Goal: Task Accomplishment & Management: Complete application form

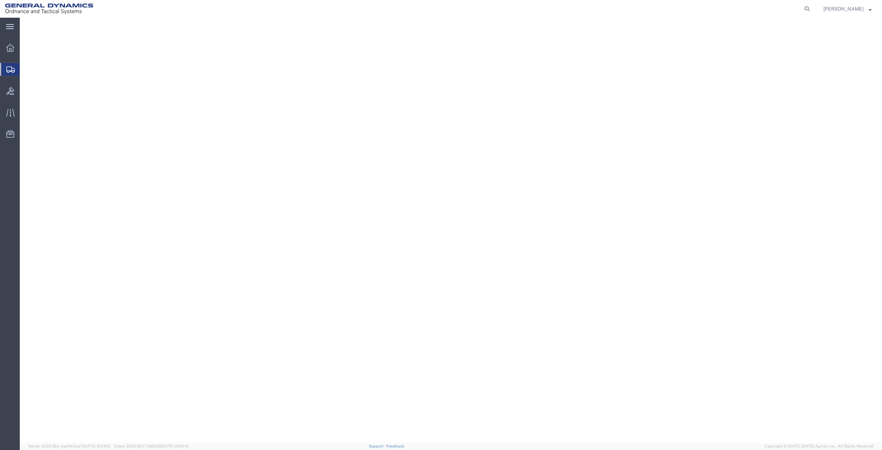
select select "PA"
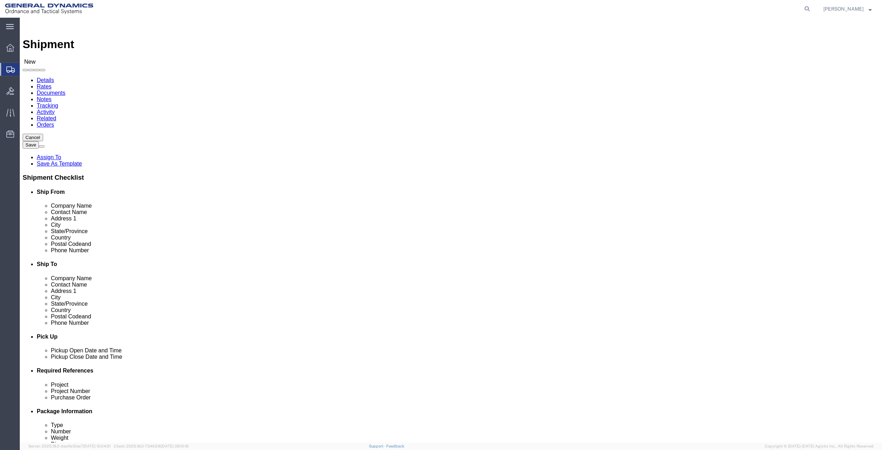
click at [0, 0] on span "Create Shipment" at bounding box center [0, 0] width 0 height 0
click input "text"
type input "[PERSON_NAME]"
click p "- General Dynamics - OTS - ([PERSON_NAME]) 100 CARILLON, [GEOGRAPHIC_DATA], [GE…"
select select "FL"
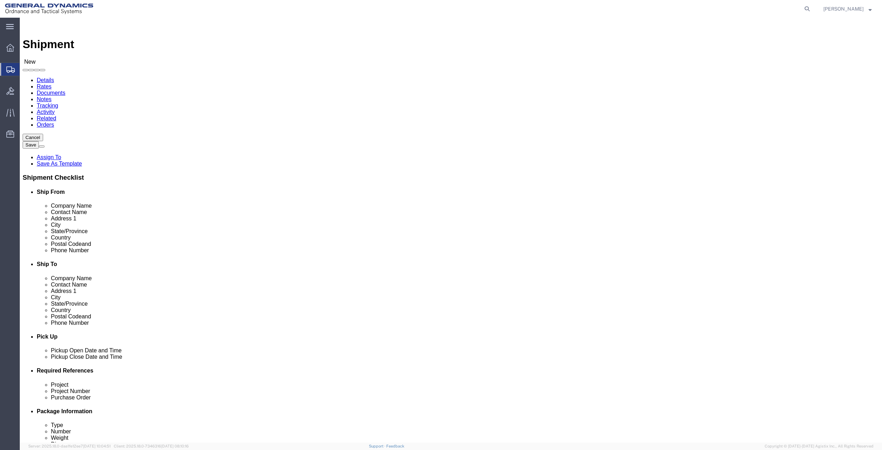
type input "[PERSON_NAME]"
click input "text"
type input "[PERSON_NAME]"
click p "- [PERSON_NAME] - ([PERSON_NAME]) [STREET_ADDRESS][PERSON_NAME]"
select select "OK"
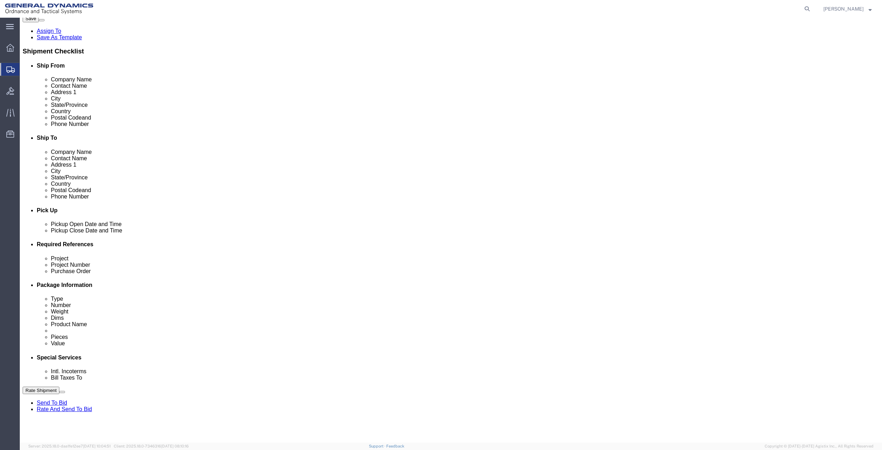
scroll to position [141, 0]
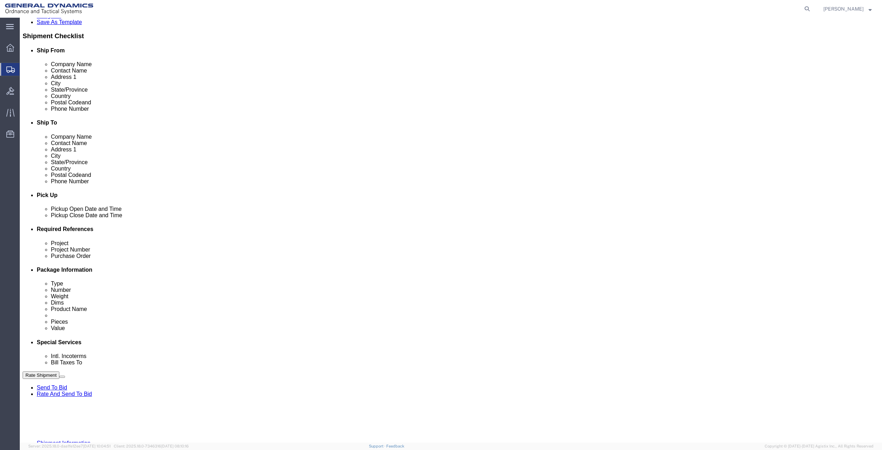
type input "[PERSON_NAME]"
click button "Add reference"
click input "text"
type input "9411"
click input "text"
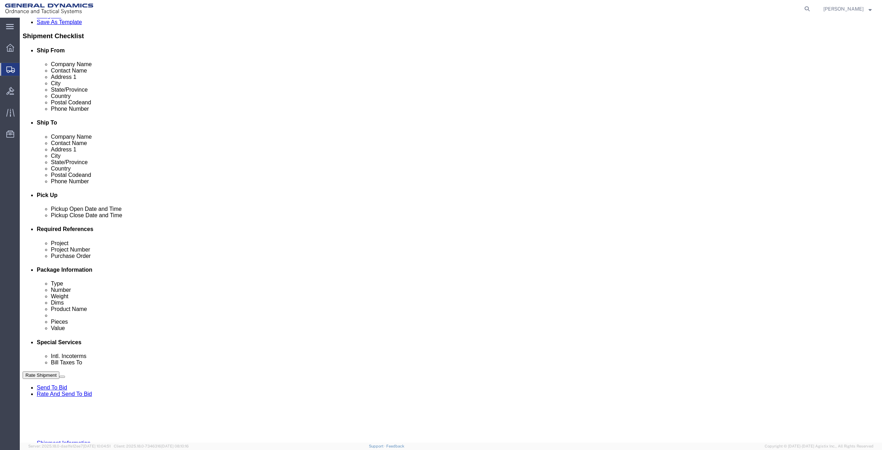
paste input "9411"
type input "9411"
click input "text"
paste input "9411"
type input "9411"
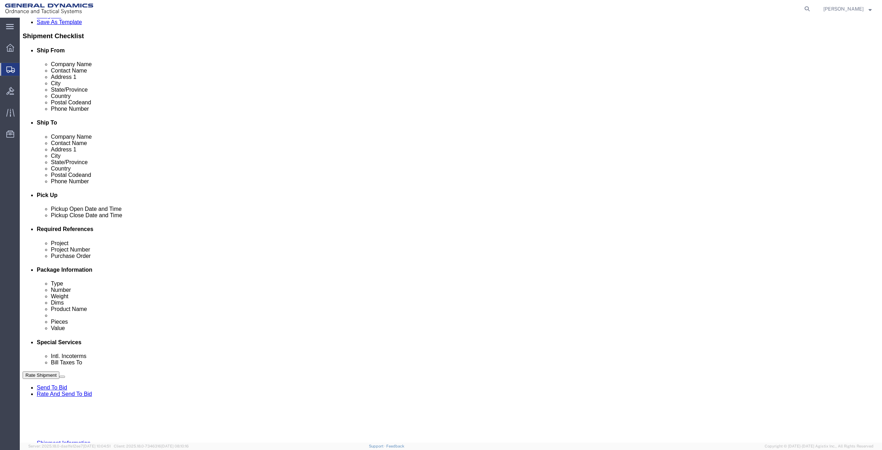
drag, startPoint x: 158, startPoint y: 305, endPoint x: 112, endPoint y: 305, distance: 45.2
click input "text"
paste input "9411"
type input "9411"
click div "Project 9411"
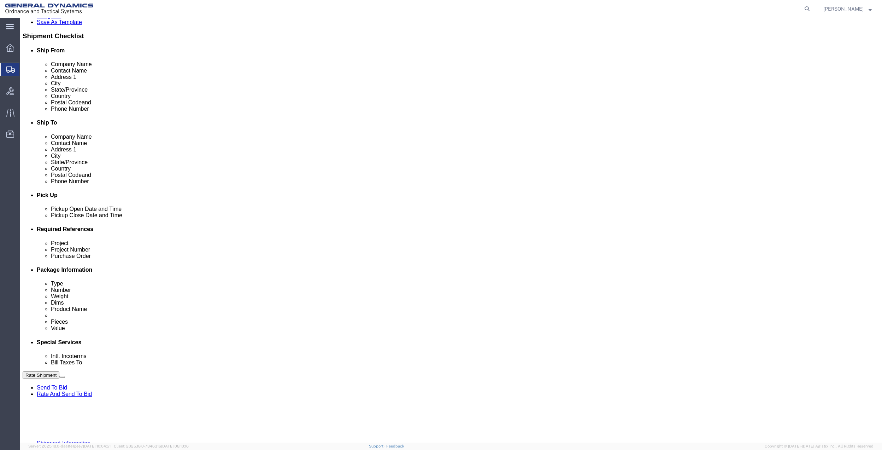
click select "Select Account Type Activity ID Airline Appointment Number ASN Batch Request # …"
select select "DEPT"
click select "Select Account Type Activity ID Airline Appointment Number ASN Batch Request # …"
click icon
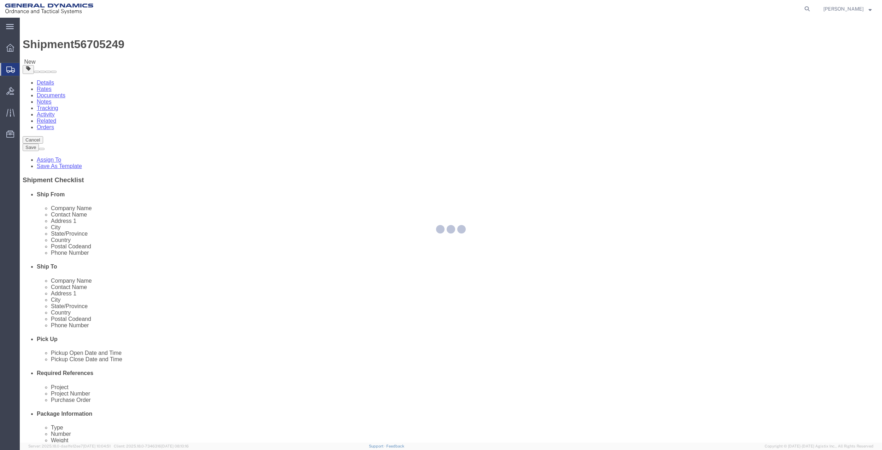
select select "CBOX"
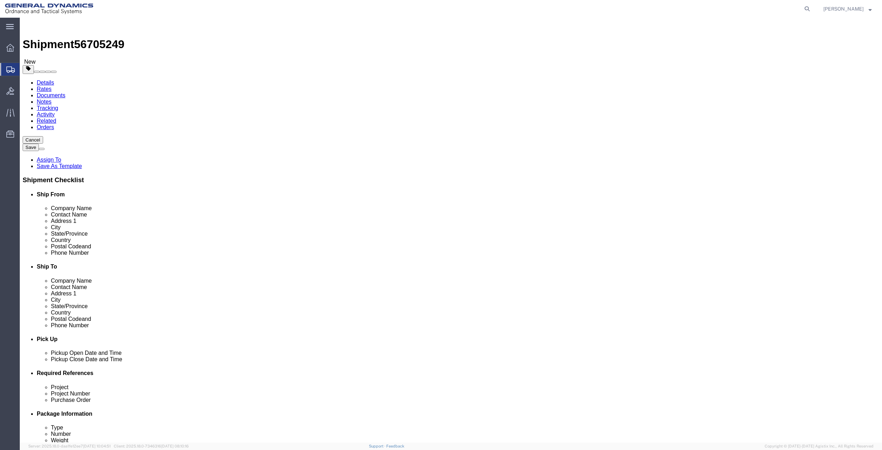
click input "text"
type input "6"
type input "9"
type input "4"
type input "1.5"
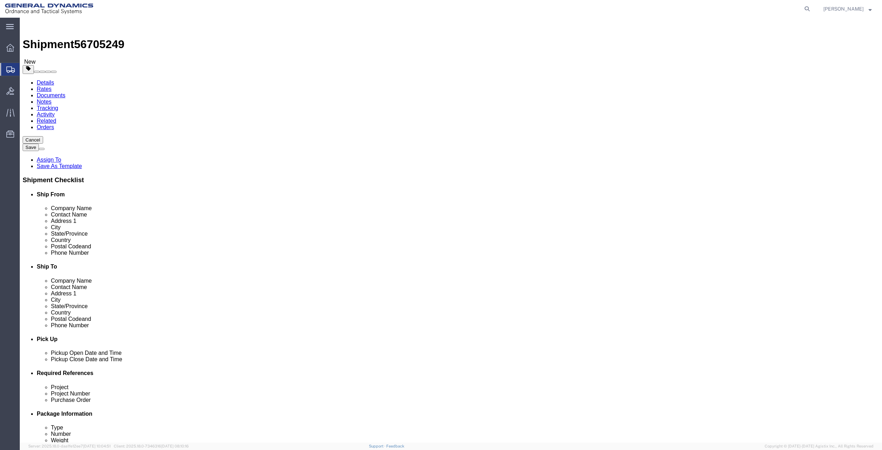
click link "Add Content"
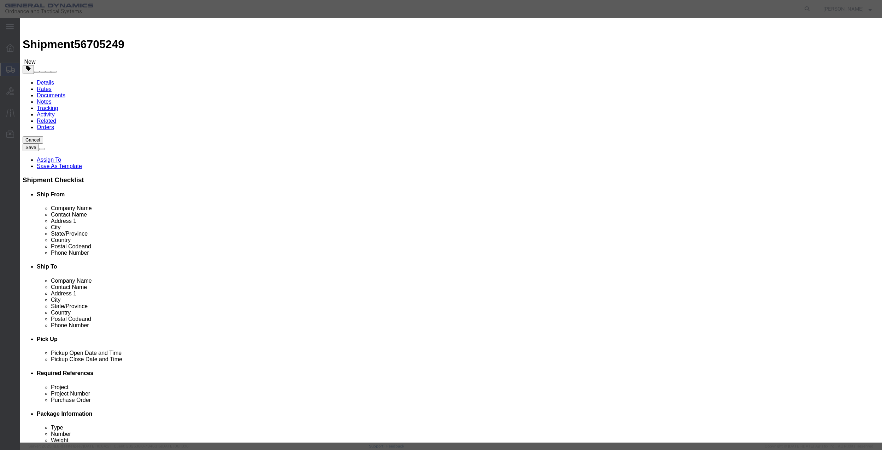
click input "text"
type input "MISC"
type input "100.00"
select select "US"
click input "0"
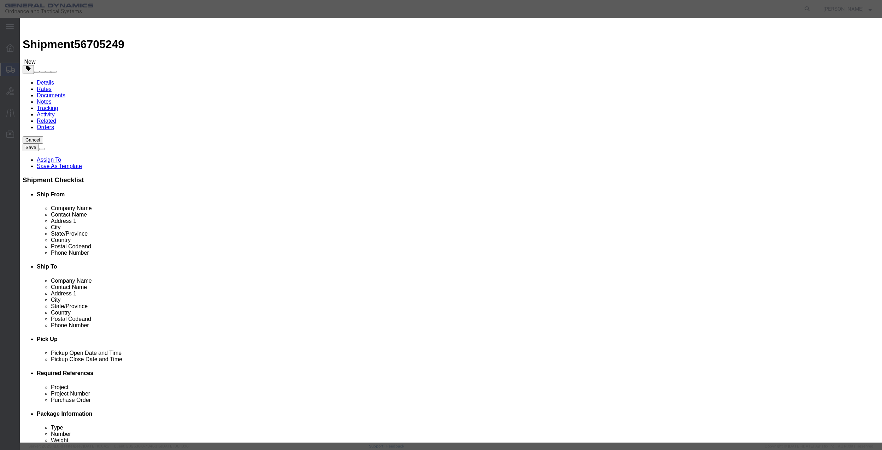
type input "01"
type input "100"
click select "Select 50 55 60 65 70 85 92.5 100 125 175 250 300 400"
select select "70"
click select "Select 50 55 60 65 70 85 92.5 100 125 175 250 300 400"
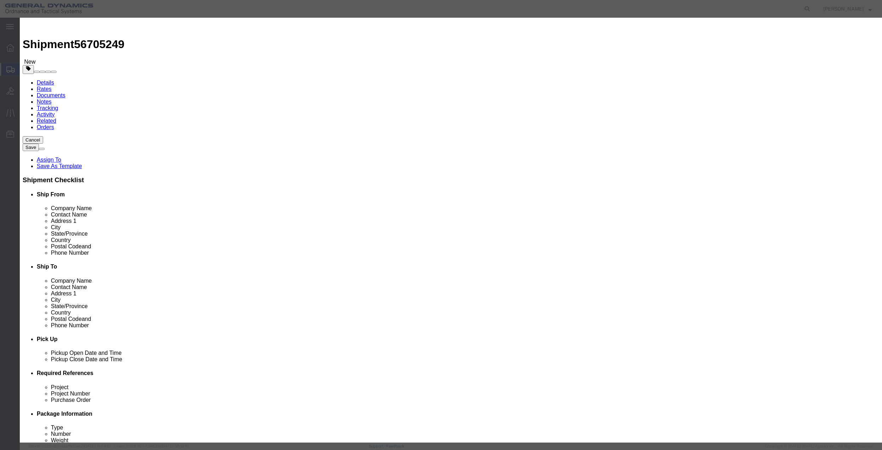
click button "Save & Close"
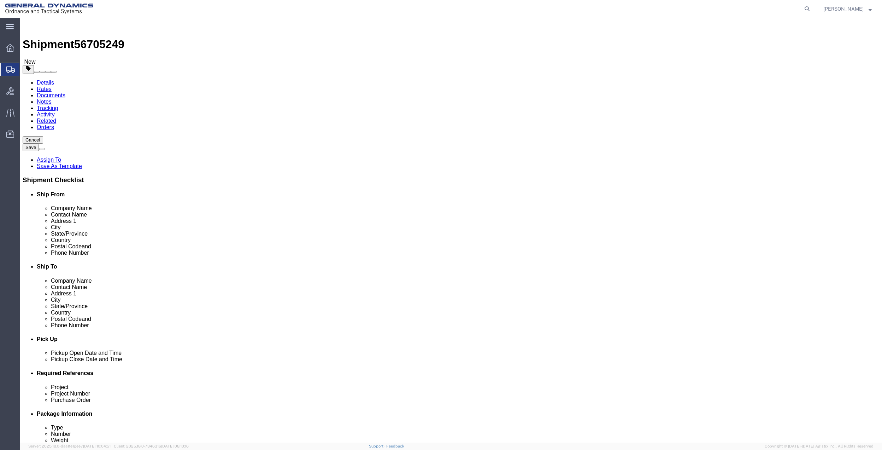
click icon
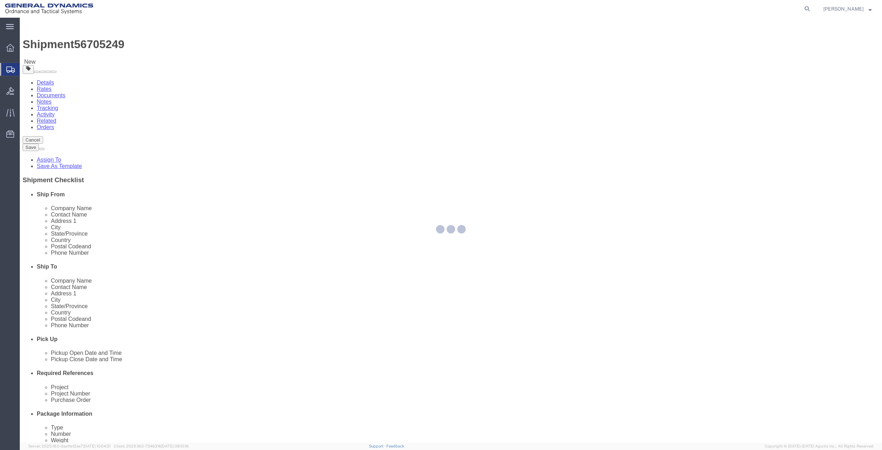
select select
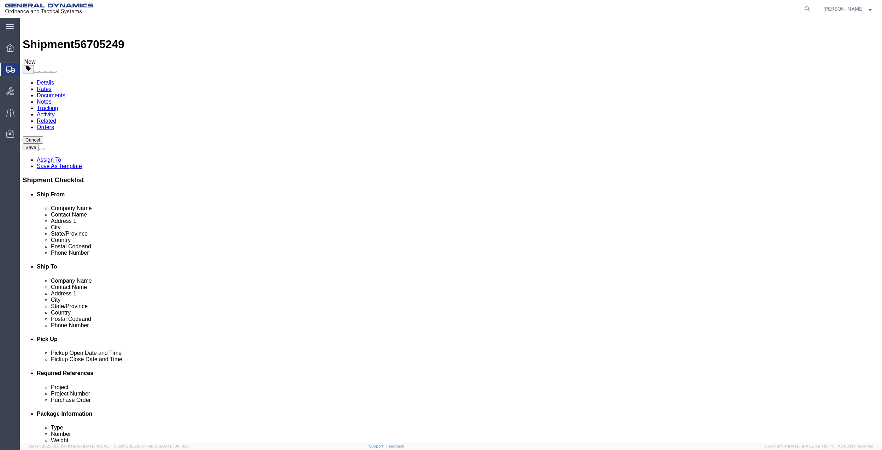
click div "Return Label Required"
click input "Return Label Required"
checkbox input "true"
select select "5"
select select "7"
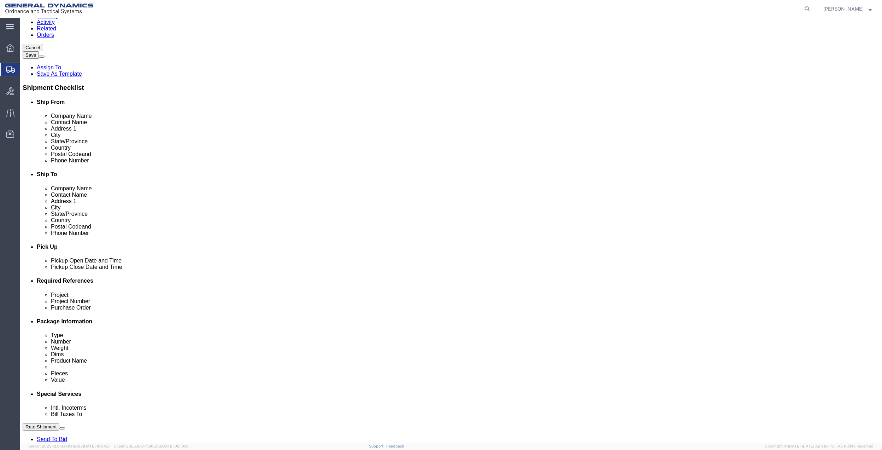
scroll to position [94, 0]
click select "Select Buyer Cost Center Department Operations Number Order Number Sales Person"
select select "DEPARTMENT"
click select "Select Buyer Cost Center Department Operations Number Order Number Sales Person"
click select "Select [GEOGRAPHIC_DATA] [GEOGRAPHIC_DATA] [GEOGRAPHIC_DATA] [GEOGRAPHIC_DATA] …"
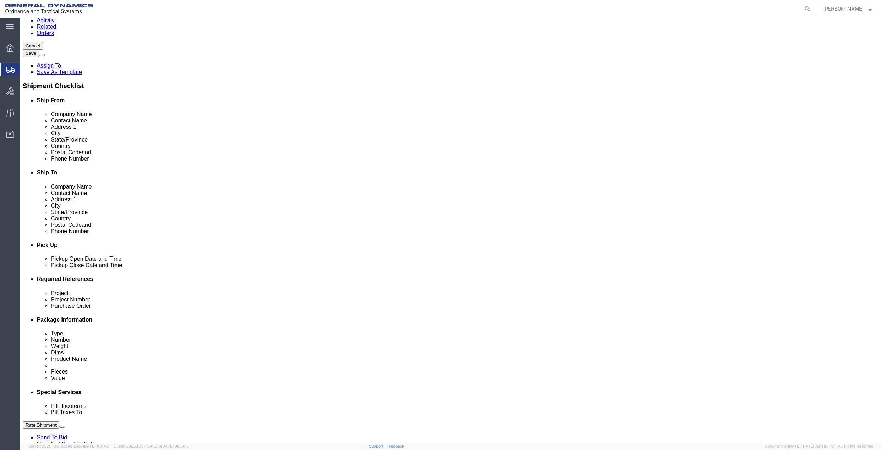
select select "1763983"
click select "Select [GEOGRAPHIC_DATA] [GEOGRAPHIC_DATA] [GEOGRAPHIC_DATA] [GEOGRAPHIC_DATA] …"
click select "Select 10AFM 10GAG 10GAH 10GFL 10GFO 10GIE 10GIS 30MABS St [PERSON_NAME] Program"
select select "214681"
click select "Select 10AFM 10GAG 10GAH 10GFL 10GFO 10GIE 10GIS 30MABS St [PERSON_NAME] Program"
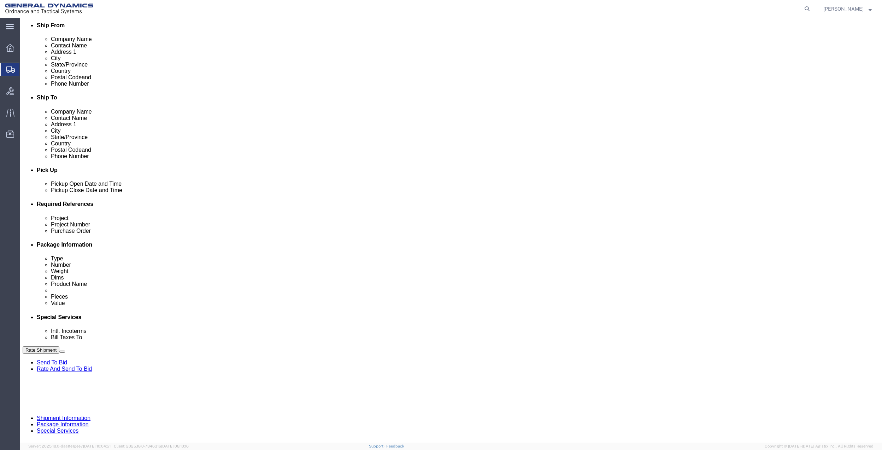
scroll to position [188, 0]
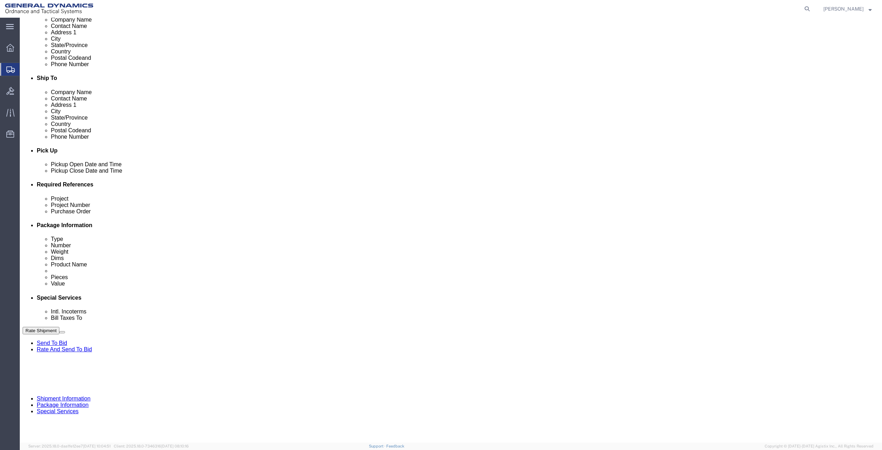
click input "General Dynamics OTS % Data2Logistics"
click p "- GEDOTS %DATA 2 LOGISTICS - (GEDOTS %DATA 2 LOGISTICS) [GEOGRAPHIC_DATA][PERSO…"
type input "GEDOTS %DATA 2 LOGISTICS"
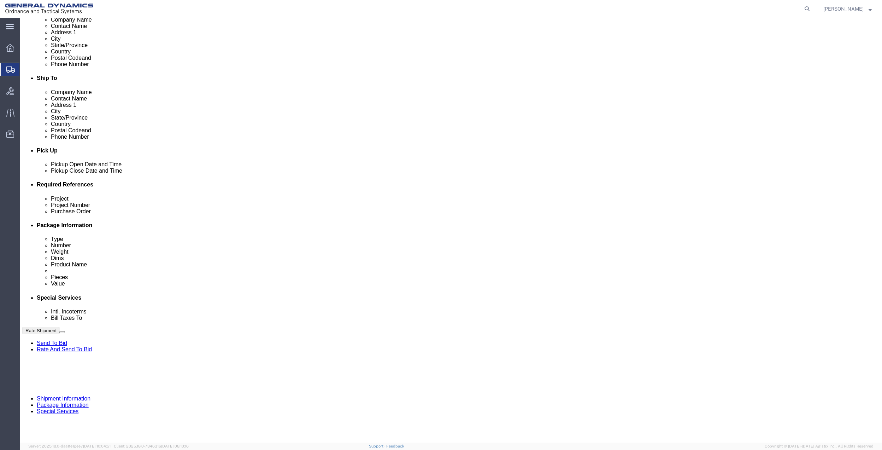
type input "PO BOX 61050"
type input "GEDOTS %DATA 2 LOGISTICS"
type input "FORT [PERSON_NAME]"
type input "33906"
select select "FL"
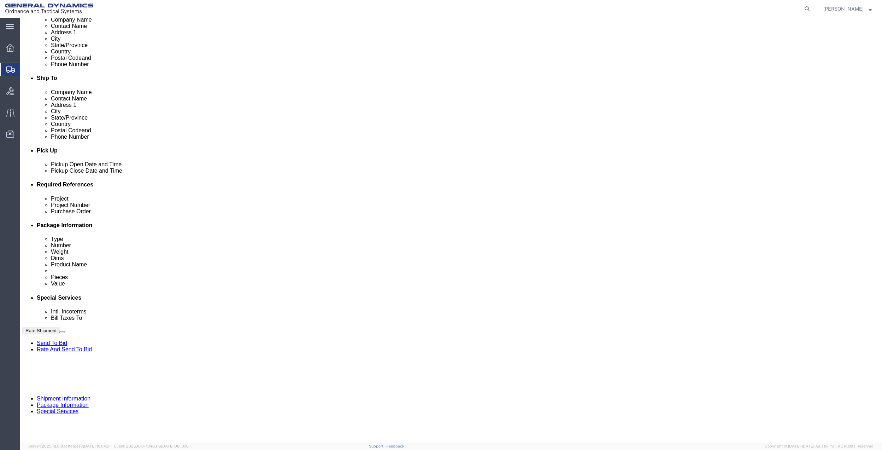
type input "GEDOTS %DATA 2 LOGISTICS"
click button "Rate Shipment"
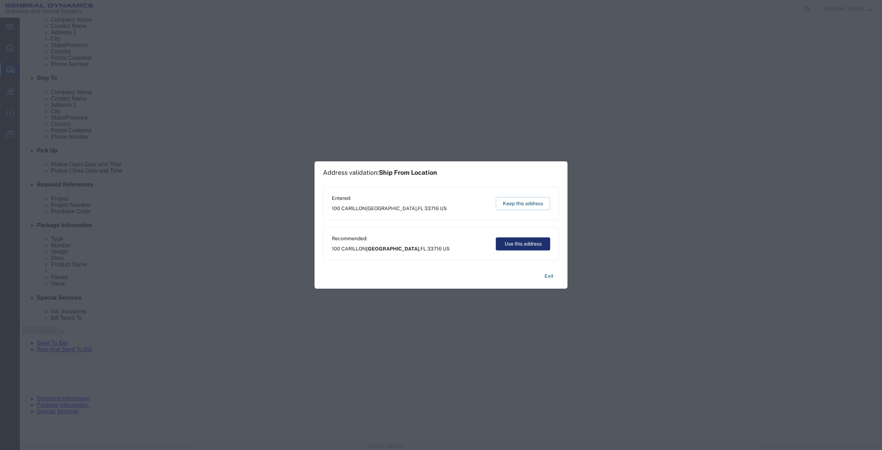
click at [522, 241] on button "Use this address" at bounding box center [523, 243] width 54 height 13
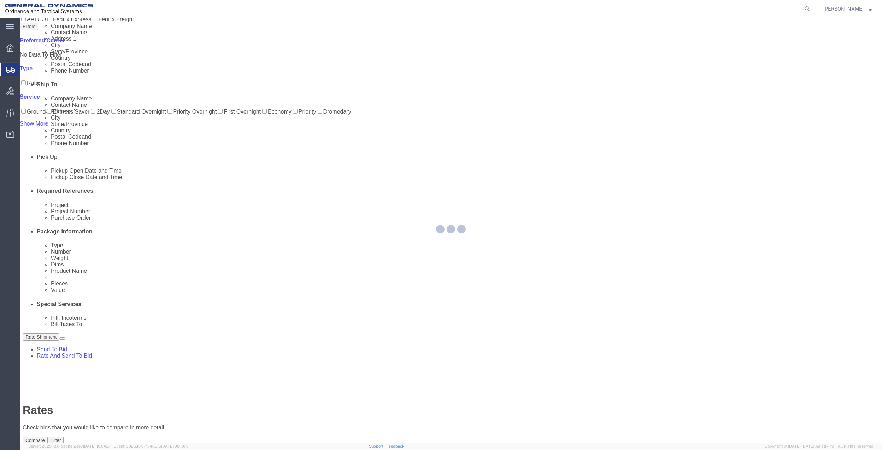
scroll to position [0, 0]
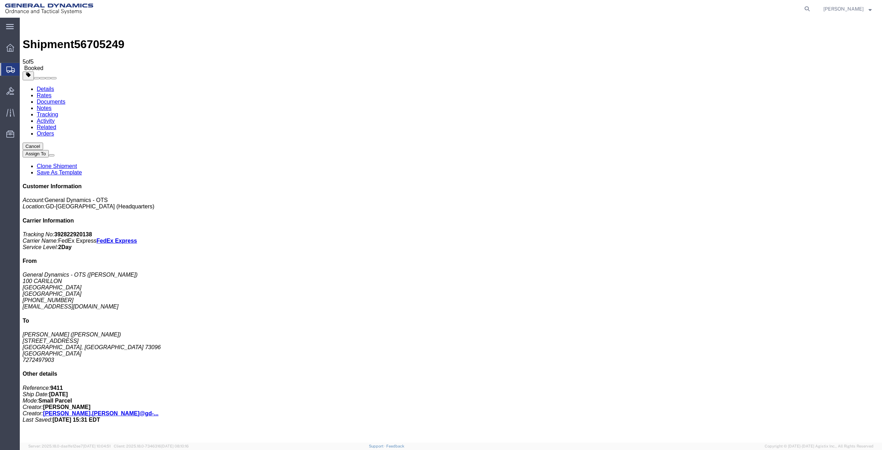
drag, startPoint x: 82, startPoint y: 153, endPoint x: 255, endPoint y: 179, distance: 174.4
